Goal: Task Accomplishment & Management: Manage account settings

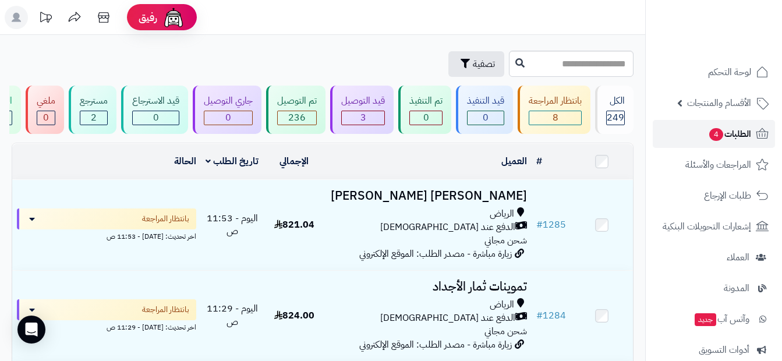
click at [735, 130] on span "الطلبات 4" at bounding box center [729, 134] width 43 height 16
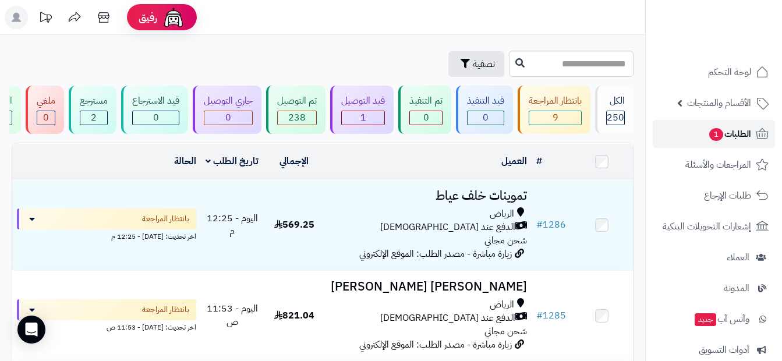
click at [691, 128] on link "الطلبات 1" at bounding box center [714, 134] width 122 height 28
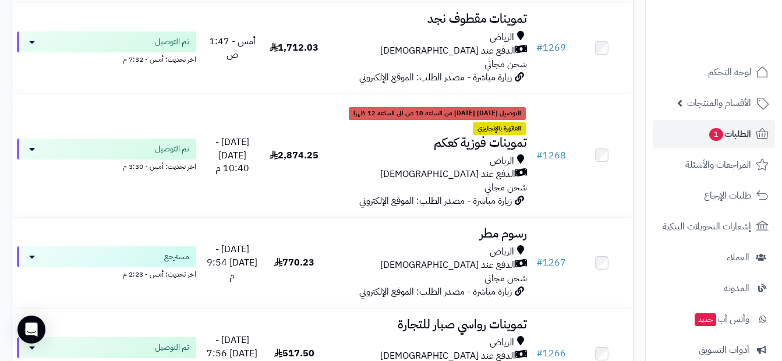
scroll to position [1630, 0]
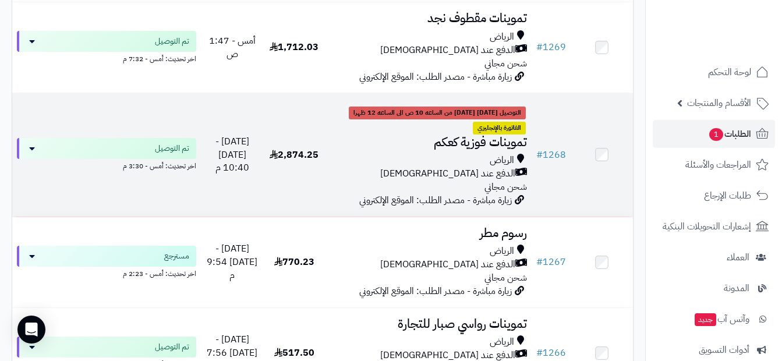
click at [427, 190] on div "الرياض الدفع عند الاستلام شحن مجاني" at bounding box center [428, 174] width 197 height 40
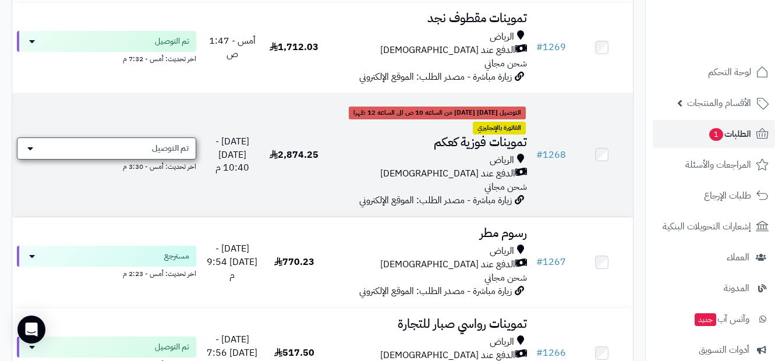
click at [29, 153] on icon at bounding box center [30, 148] width 6 height 9
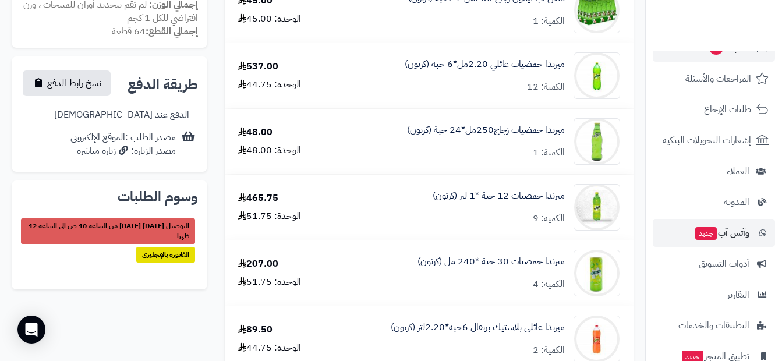
scroll to position [116, 0]
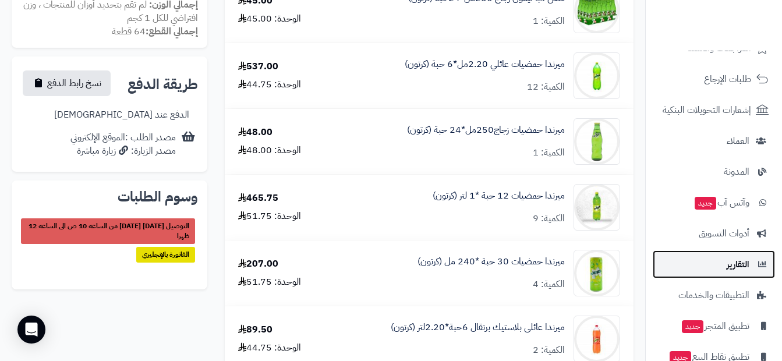
click at [738, 264] on span "التقارير" at bounding box center [738, 264] width 23 height 16
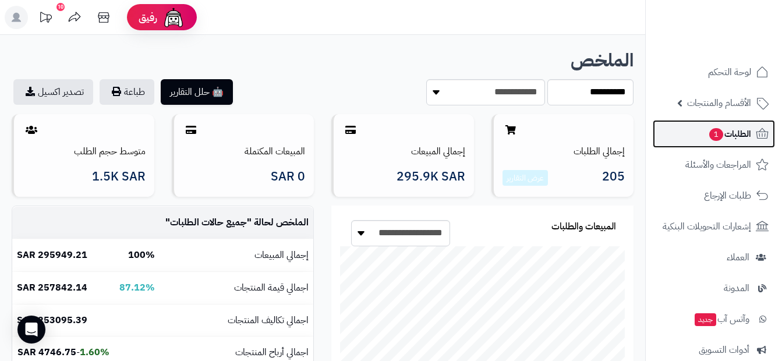
click at [714, 133] on span "1" at bounding box center [716, 134] width 14 height 13
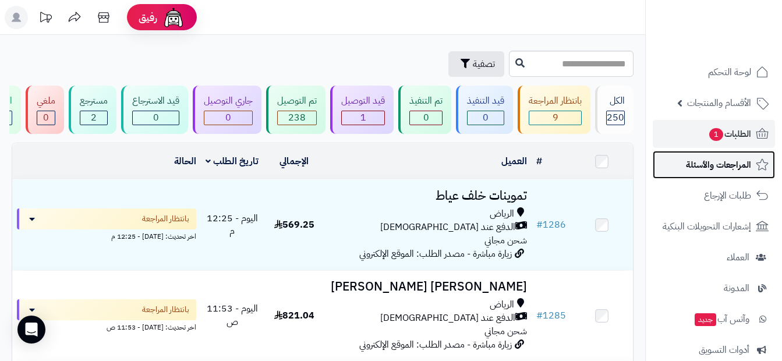
click at [700, 161] on span "المراجعات والأسئلة" at bounding box center [718, 165] width 65 height 16
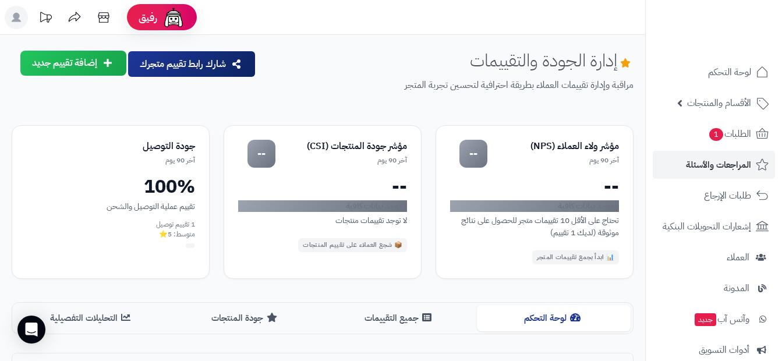
click at [738, 134] on span "الطلبات 1" at bounding box center [729, 134] width 43 height 16
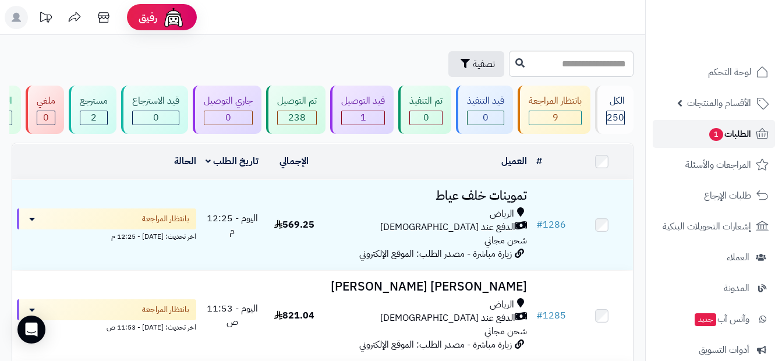
click at [747, 125] on link "الطلبات 1" at bounding box center [714, 134] width 122 height 28
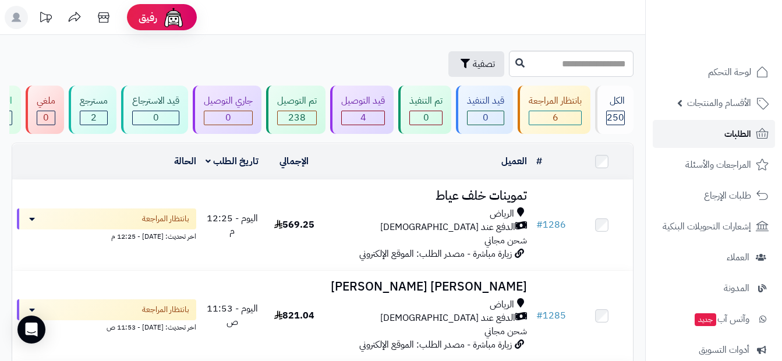
click at [734, 133] on span "الطلبات" at bounding box center [737, 134] width 27 height 16
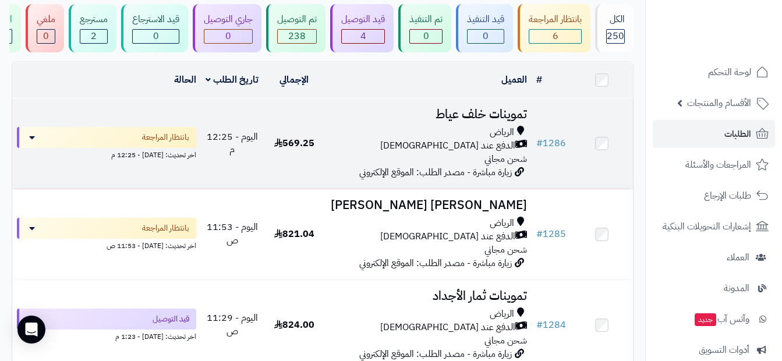
scroll to position [58, 0]
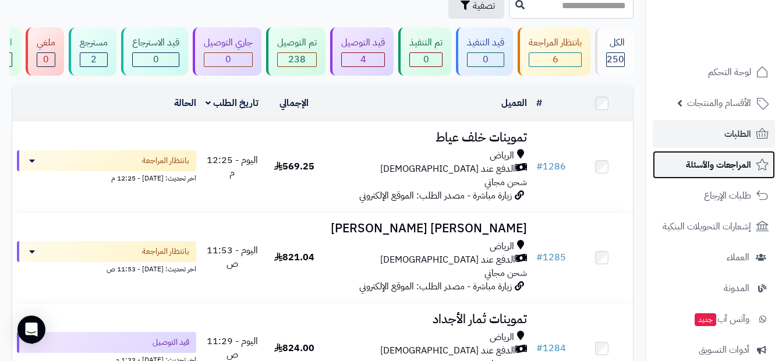
click at [747, 168] on span "المراجعات والأسئلة" at bounding box center [718, 165] width 65 height 16
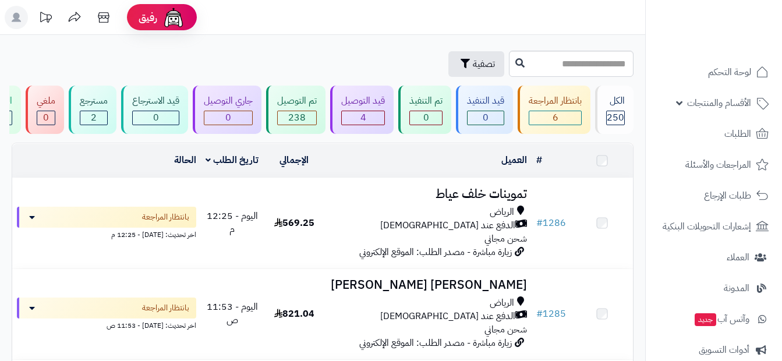
click at [738, 137] on span "الطلبات" at bounding box center [737, 134] width 27 height 16
drag, startPoint x: 0, startPoint y: 0, endPoint x: 738, endPoint y: 137, distance: 750.9
click at [738, 137] on span "الطلبات" at bounding box center [737, 134] width 27 height 16
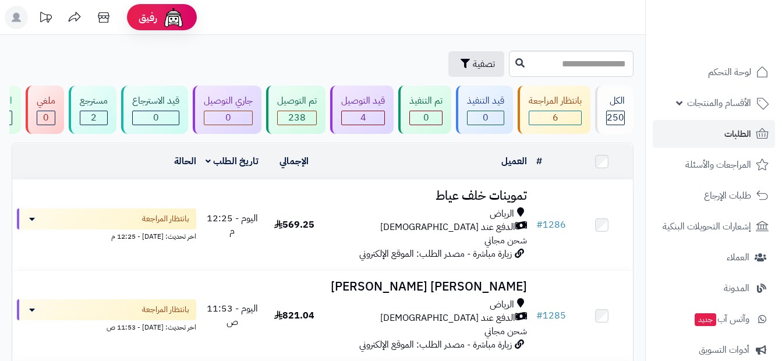
click at [738, 137] on span "الطلبات" at bounding box center [737, 134] width 27 height 16
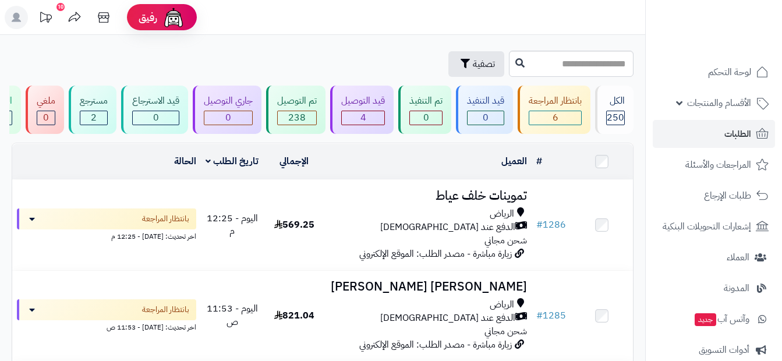
click at [738, 137] on span "الطلبات" at bounding box center [737, 134] width 27 height 16
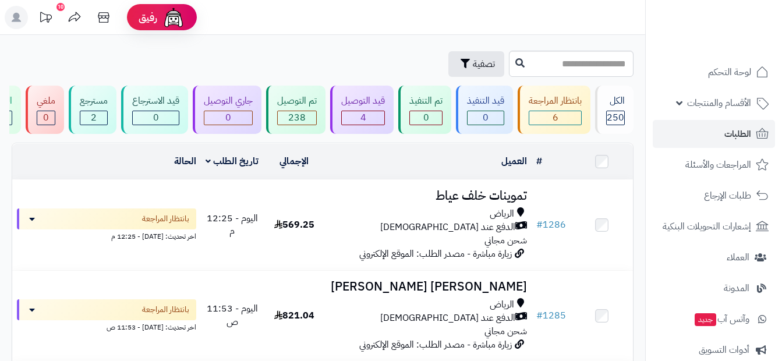
click at [738, 137] on span "الطلبات" at bounding box center [737, 134] width 27 height 16
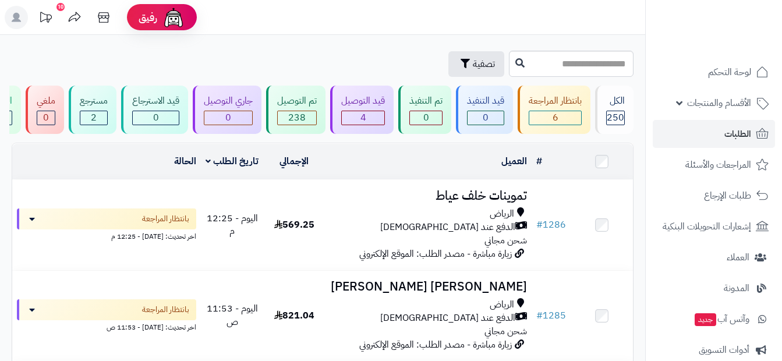
click at [738, 137] on span "الطلبات" at bounding box center [737, 134] width 27 height 16
click at [744, 133] on span "الطلبات" at bounding box center [737, 134] width 27 height 16
